Goal: Task Accomplishment & Management: Manage account settings

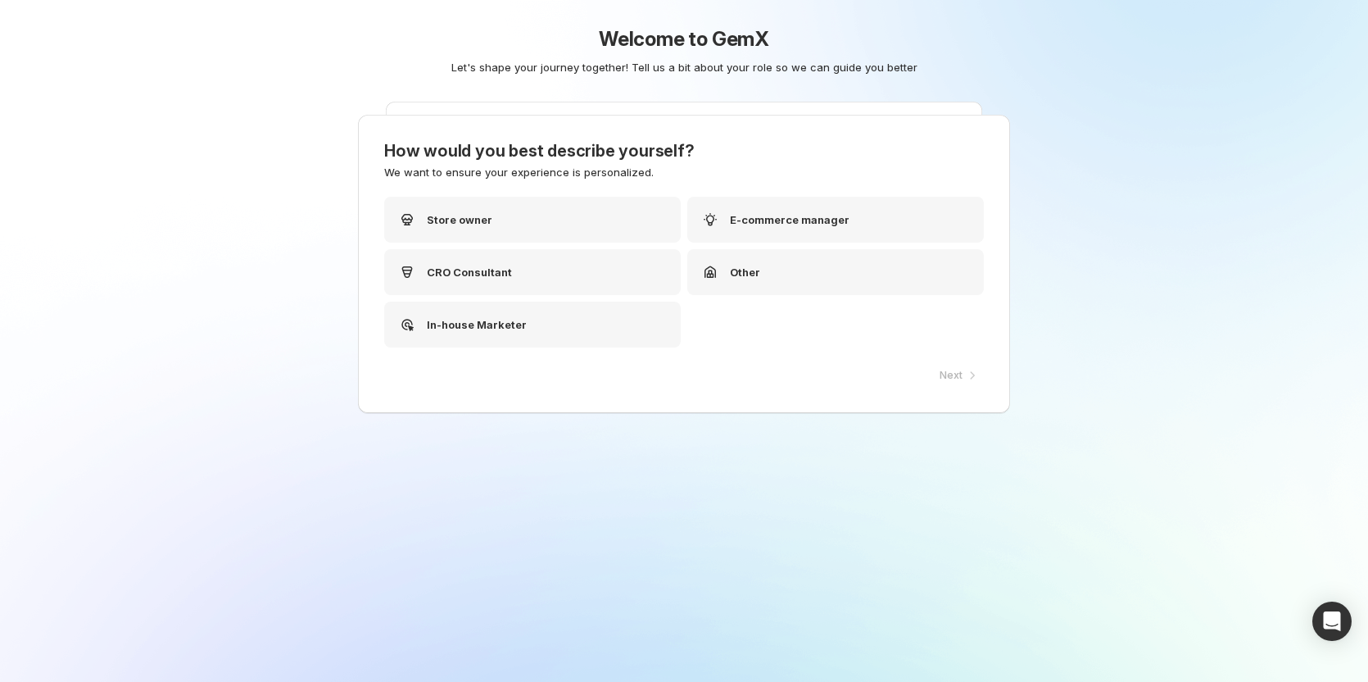
click at [415, 180] on div "Welcome to GemX Let's shape your journey together! Tell us a bit about your rol…" at bounding box center [684, 341] width 1368 height 682
click at [570, 226] on div "Store owner" at bounding box center [536, 220] width 297 height 46
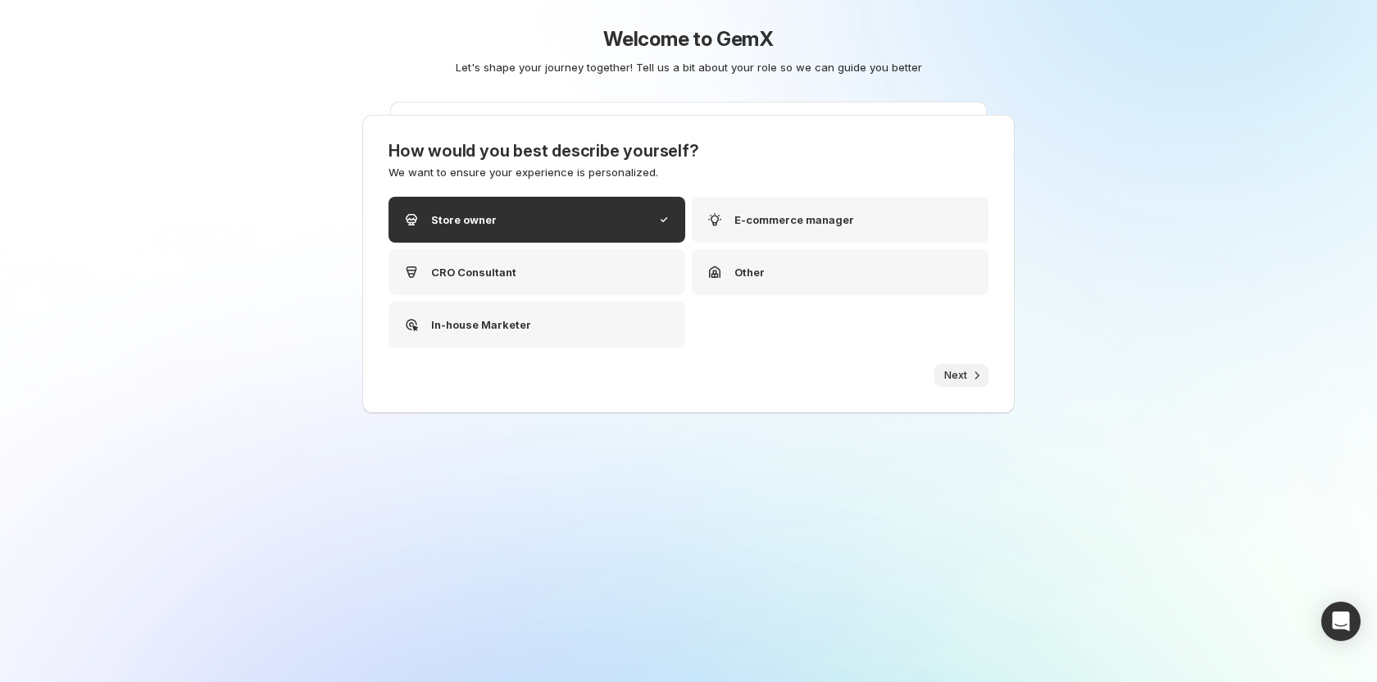
click at [980, 376] on icon "button" at bounding box center [977, 375] width 16 height 16
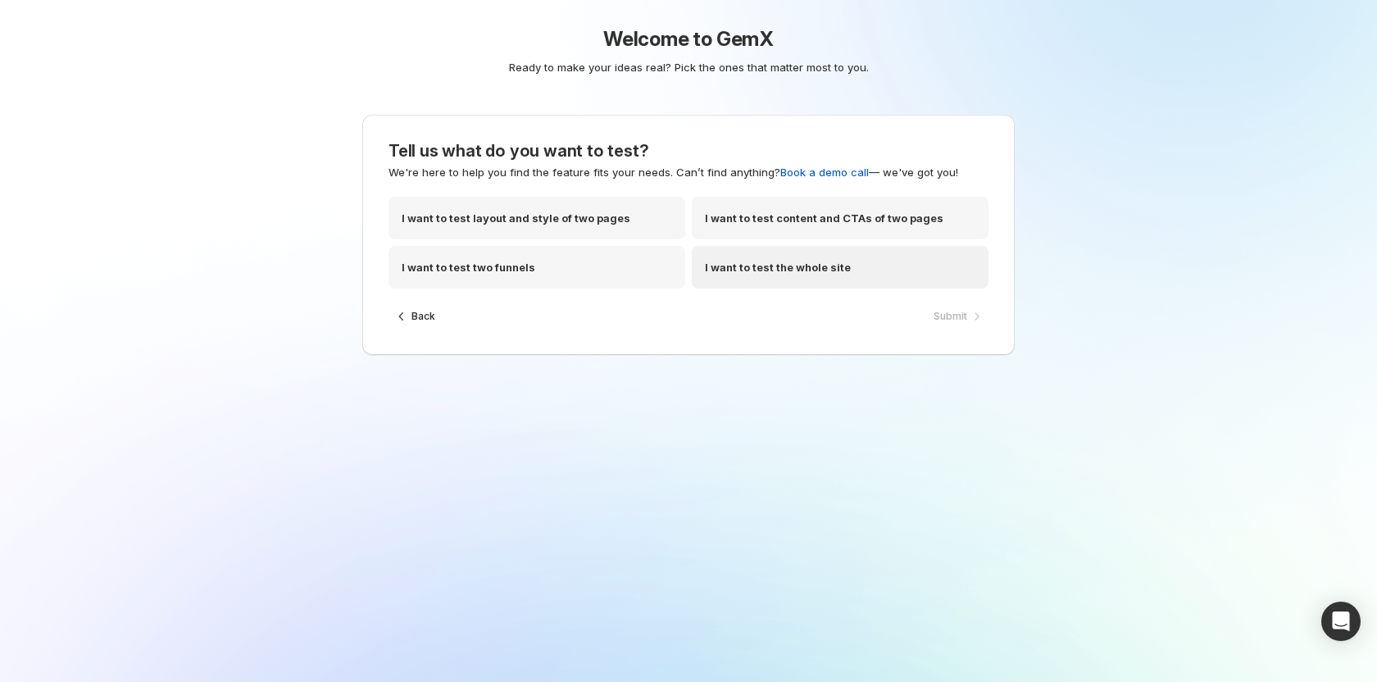
click at [831, 247] on div "I want to test the whole site" at bounding box center [840, 267] width 297 height 43
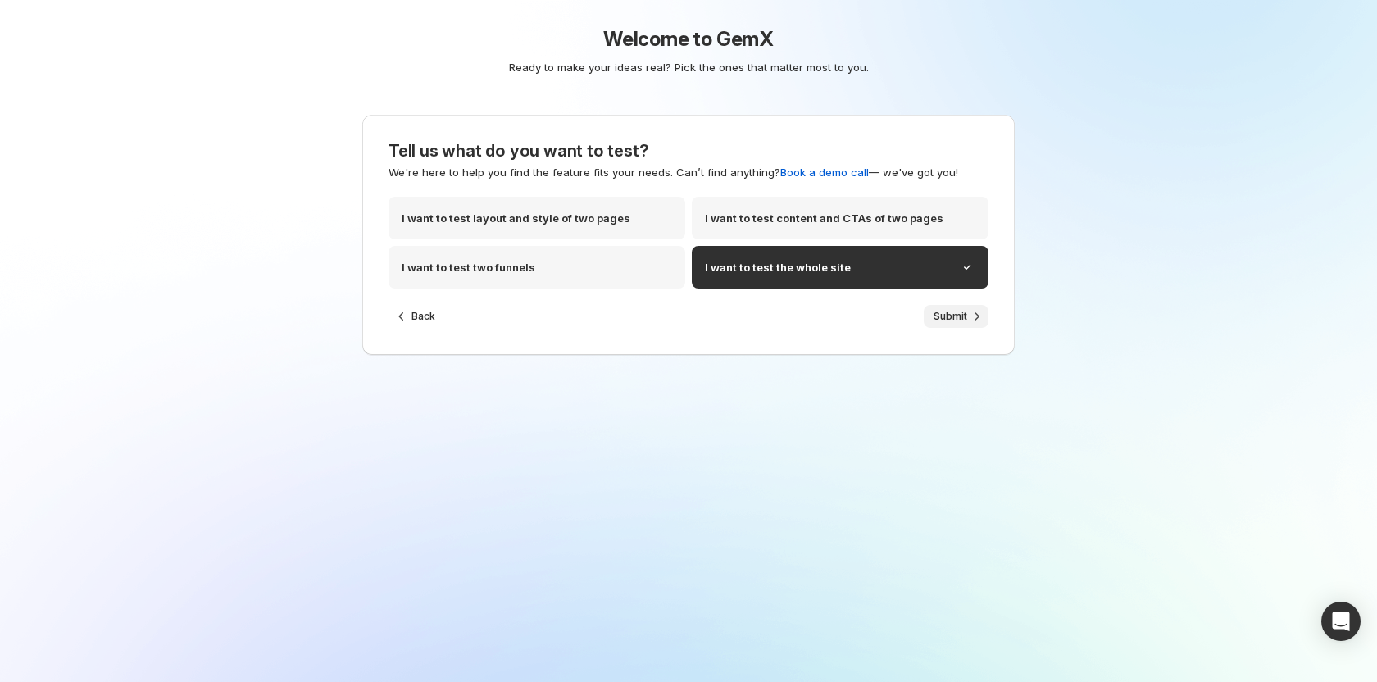
click at [963, 316] on span "Submit" at bounding box center [950, 316] width 34 height 13
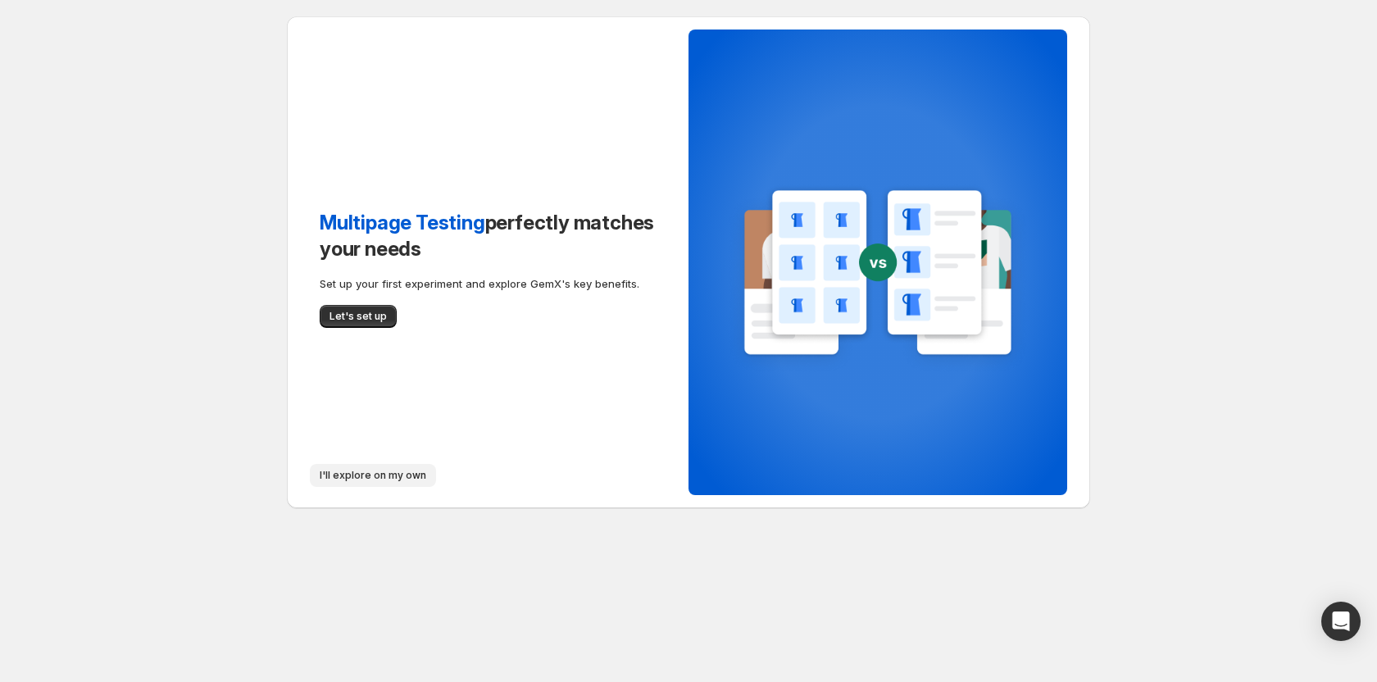
click at [329, 471] on span "I'll explore on my own" at bounding box center [373, 475] width 107 height 13
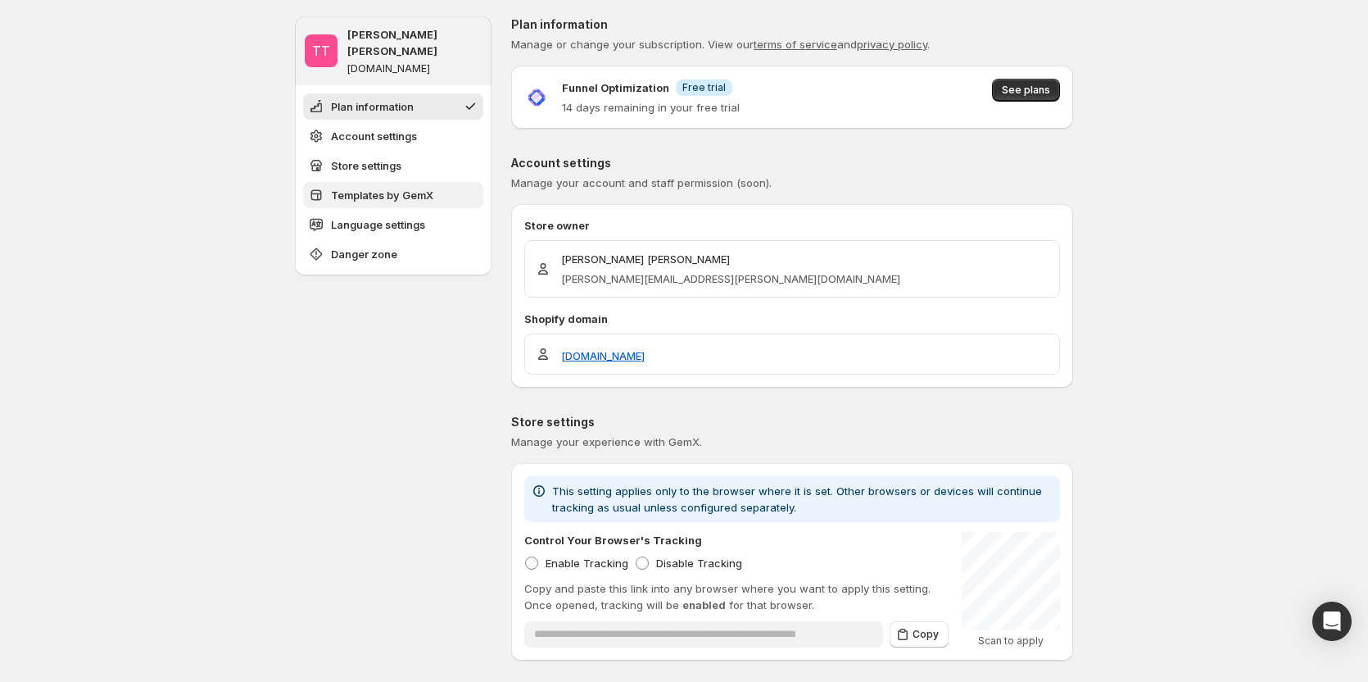
click at [406, 187] on span "Templates by GemX" at bounding box center [382, 195] width 102 height 16
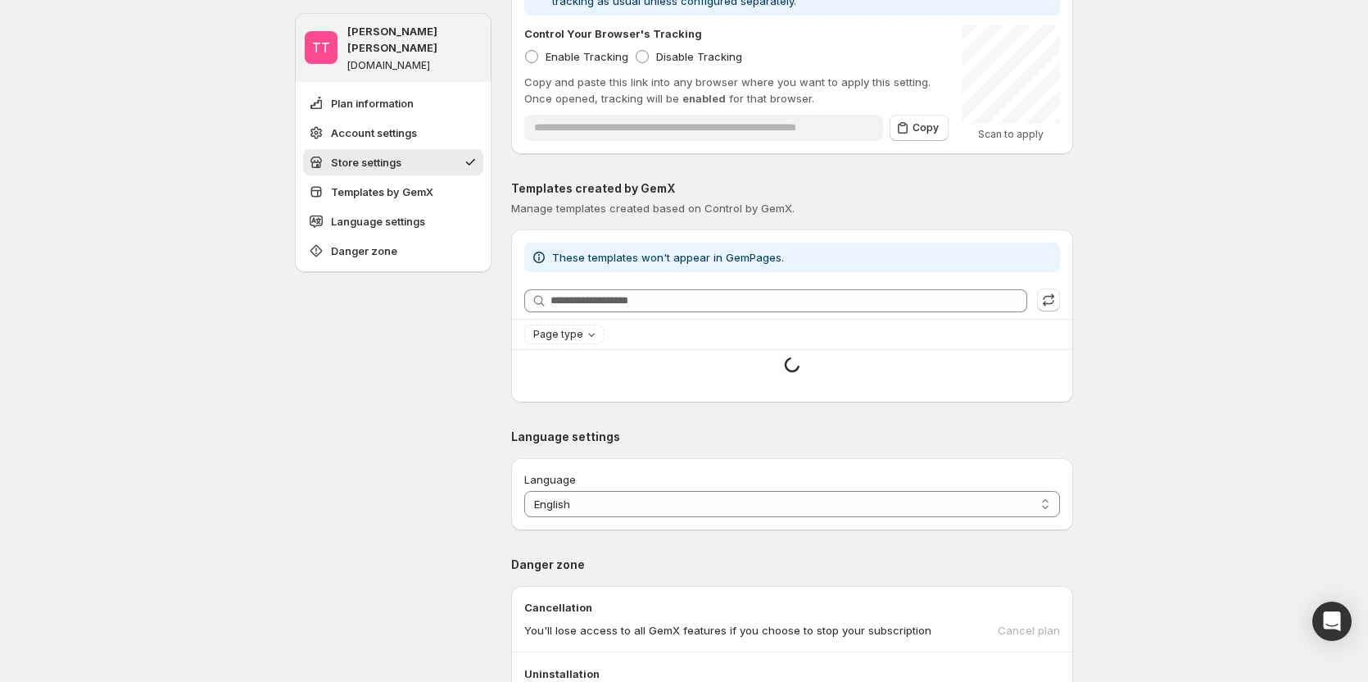
scroll to position [424, 0]
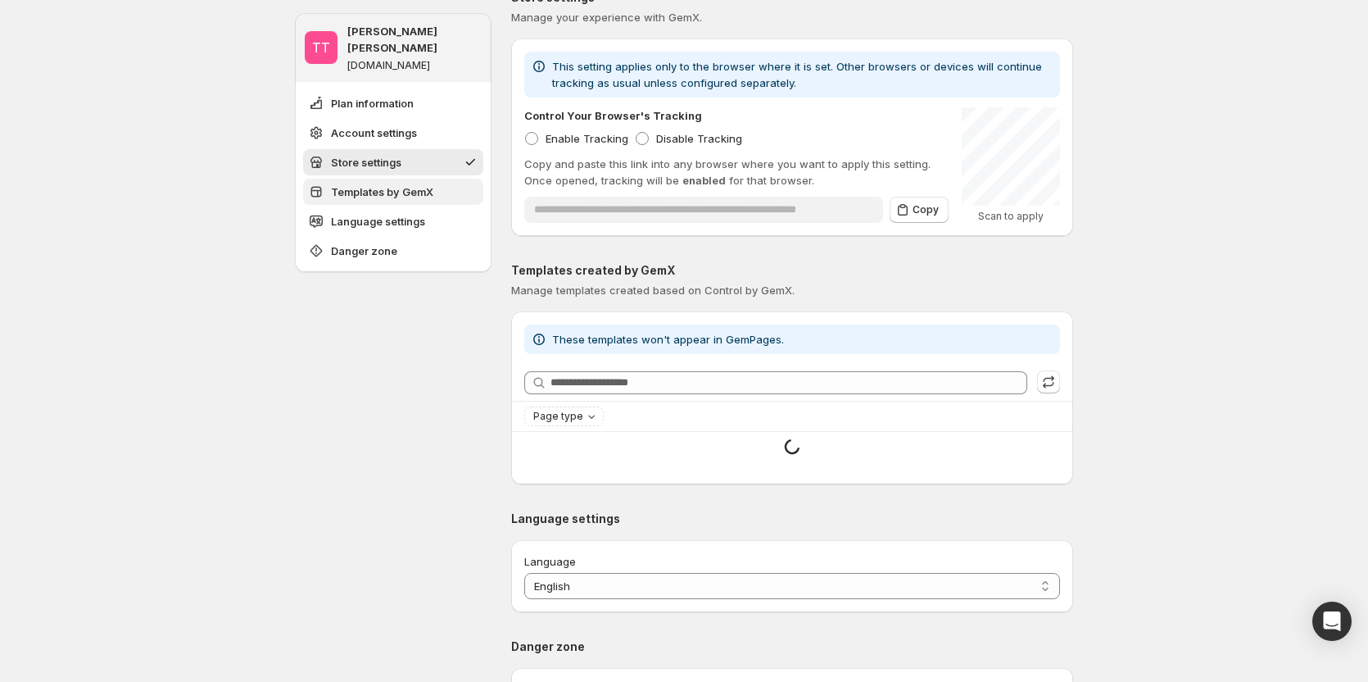
click at [428, 184] on span "Templates by GemX" at bounding box center [382, 192] width 102 height 16
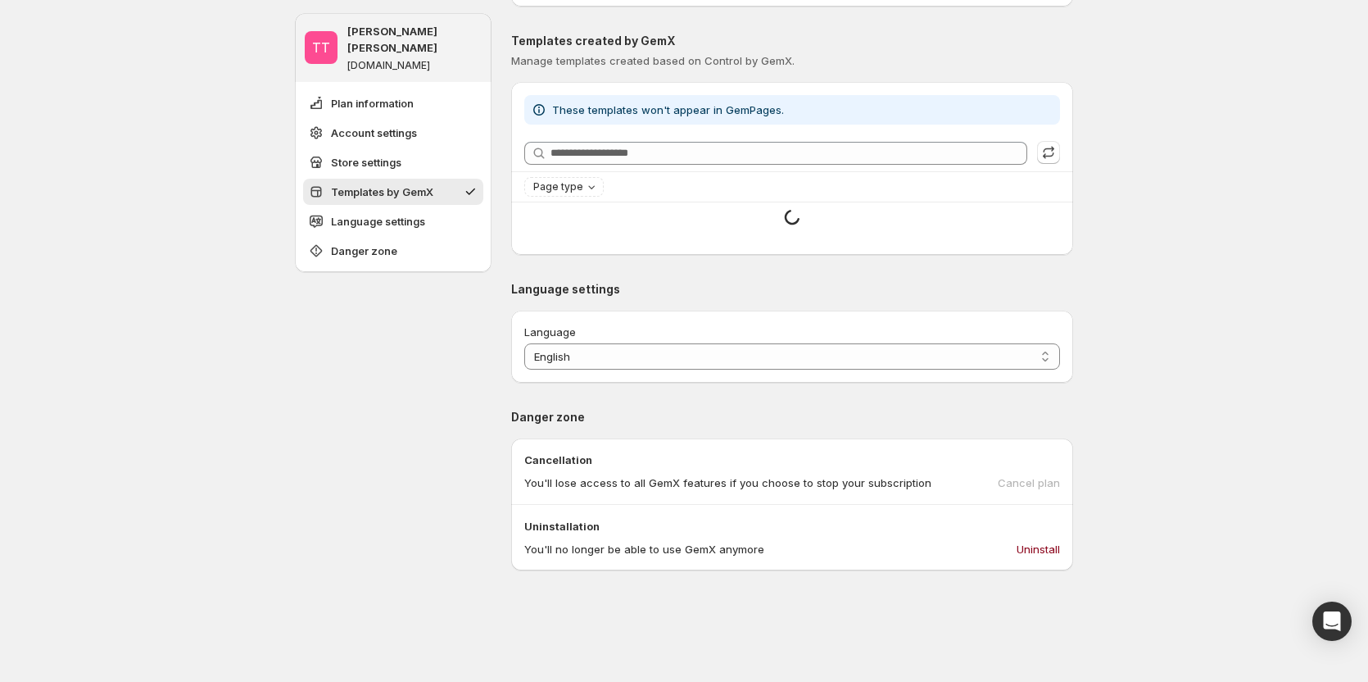
scroll to position [670, 0]
